Goal: Check status: Check status

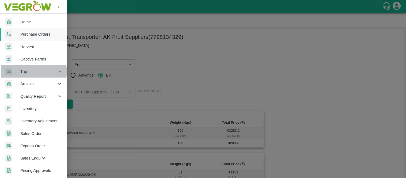
click at [30, 72] on span "Trip" at bounding box center [38, 72] width 36 height 6
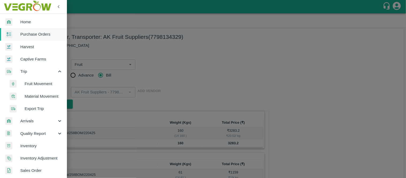
click at [35, 86] on span "Fruit Movement" at bounding box center [44, 84] width 38 height 6
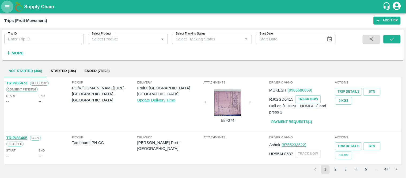
click at [9, 5] on icon "open drawer" at bounding box center [7, 7] width 6 height 6
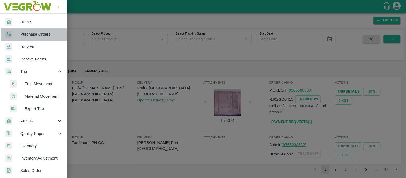
click at [29, 35] on span "Purchase Orders" at bounding box center [41, 34] width 42 height 6
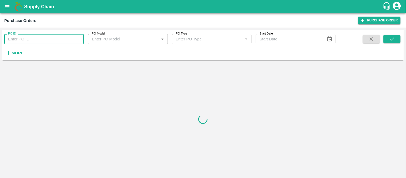
click at [57, 42] on input "PO ID" at bounding box center [44, 39] width 80 height 10
paste input "PO-158069"
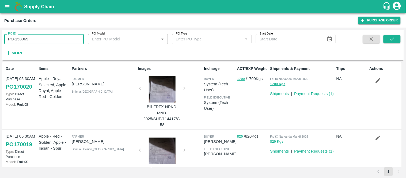
click at [15, 38] on input "PO-158069" at bounding box center [44, 39] width 80 height 10
type input "P"
paste input "text"
click at [17, 39] on input "PO-158069" at bounding box center [44, 39] width 80 height 10
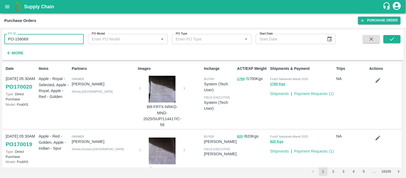
click at [15, 39] on input "PO-158069" at bounding box center [44, 39] width 80 height 10
paste input "text"
type input "158069"
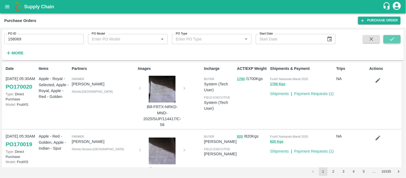
click at [390, 39] on icon "submit" at bounding box center [392, 39] width 6 height 6
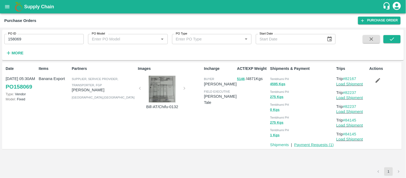
click at [317, 143] on link "Payment Requests ( 1 )" at bounding box center [315, 145] width 40 height 4
